Goal: Ask a question

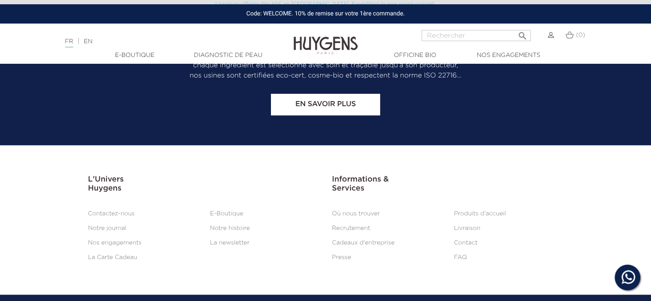
scroll to position [1020, 0]
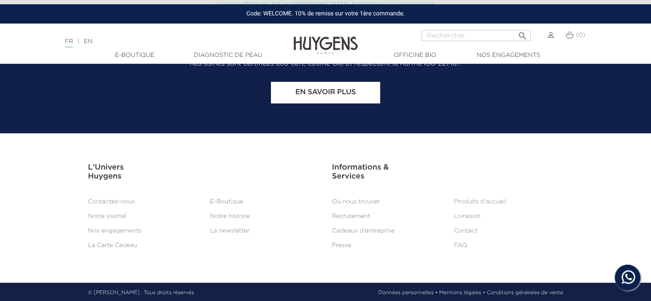
click at [113, 200] on link "Contactez-nous" at bounding box center [111, 202] width 47 height 6
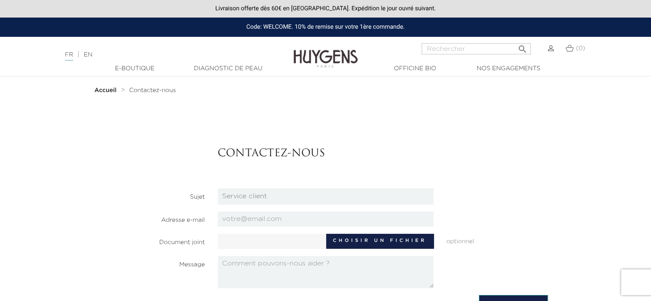
click at [230, 218] on input "email" at bounding box center [326, 219] width 216 height 15
type input "redjhit@gmail.com"
click at [392, 243] on label "Choisir un fichier" at bounding box center [380, 241] width 108 height 15
click at [378, 243] on input "Choisir un fichier" at bounding box center [298, 240] width 160 height 13
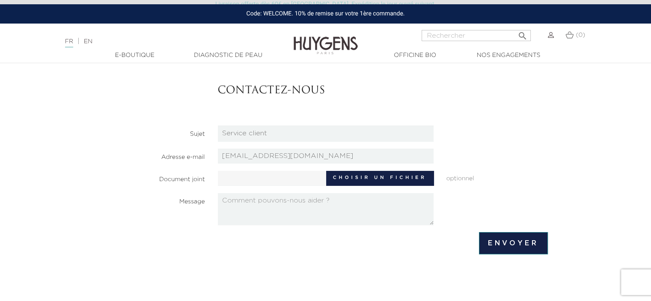
scroll to position [43, 0]
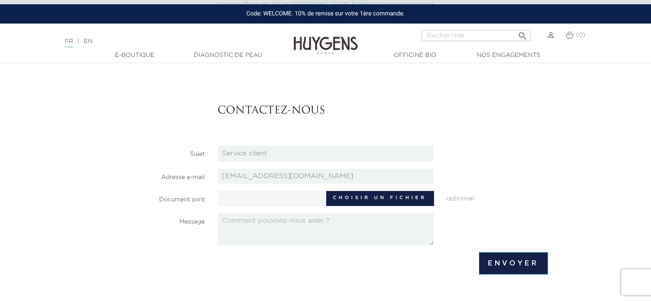
click at [229, 226] on textarea at bounding box center [326, 229] width 216 height 32
drag, startPoint x: 251, startPoint y: 220, endPoint x: 270, endPoint y: 221, distance: 19.3
click at [270, 221] on textarea "Bonjour, vou" at bounding box center [326, 229] width 216 height 32
drag, startPoint x: 224, startPoint y: 228, endPoint x: 218, endPoint y: 229, distance: 5.6
click at [218, 229] on textarea "Bonjour, je désirerais l'eau de parfum " Les Roses" mais je ne tle trouve plus …" at bounding box center [326, 229] width 216 height 32
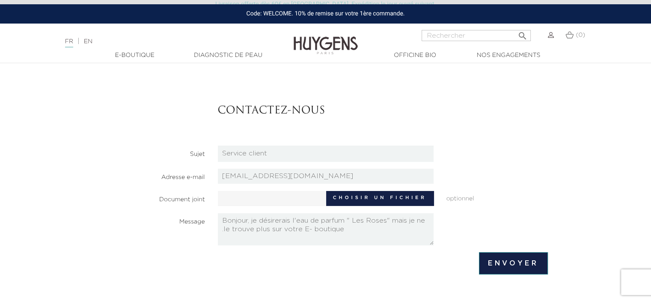
click at [343, 231] on textarea "Bonjour, je désirerais l'eau de parfum " Les Roses" mais je ne .le trouve plus …" at bounding box center [326, 229] width 216 height 32
drag, startPoint x: 259, startPoint y: 238, endPoint x: 268, endPoint y: 238, distance: 9.0
click at [268, 238] on textarea "Bonjour, je désirerais l'eau de parfum " Les Roses" mais je ne .le trouve plus …" at bounding box center [326, 229] width 216 height 32
type textarea "Bonjour, je désirerais l'eau de parfum " Les Roses" mais je ne .le trouve plus …"
click at [512, 263] on input "Envoyer" at bounding box center [513, 263] width 69 height 22
